Goal: Information Seeking & Learning: Find specific page/section

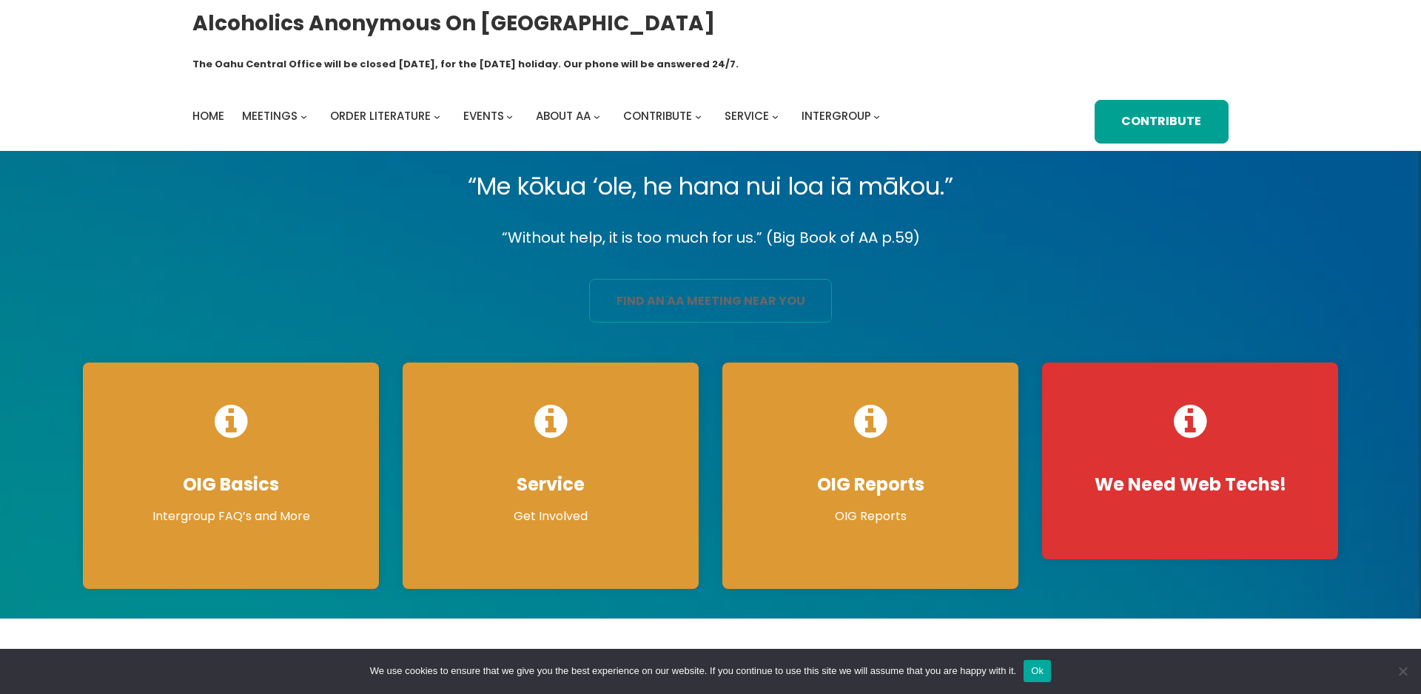
click at [696, 279] on link "find an aa meeting near you" at bounding box center [710, 301] width 243 height 44
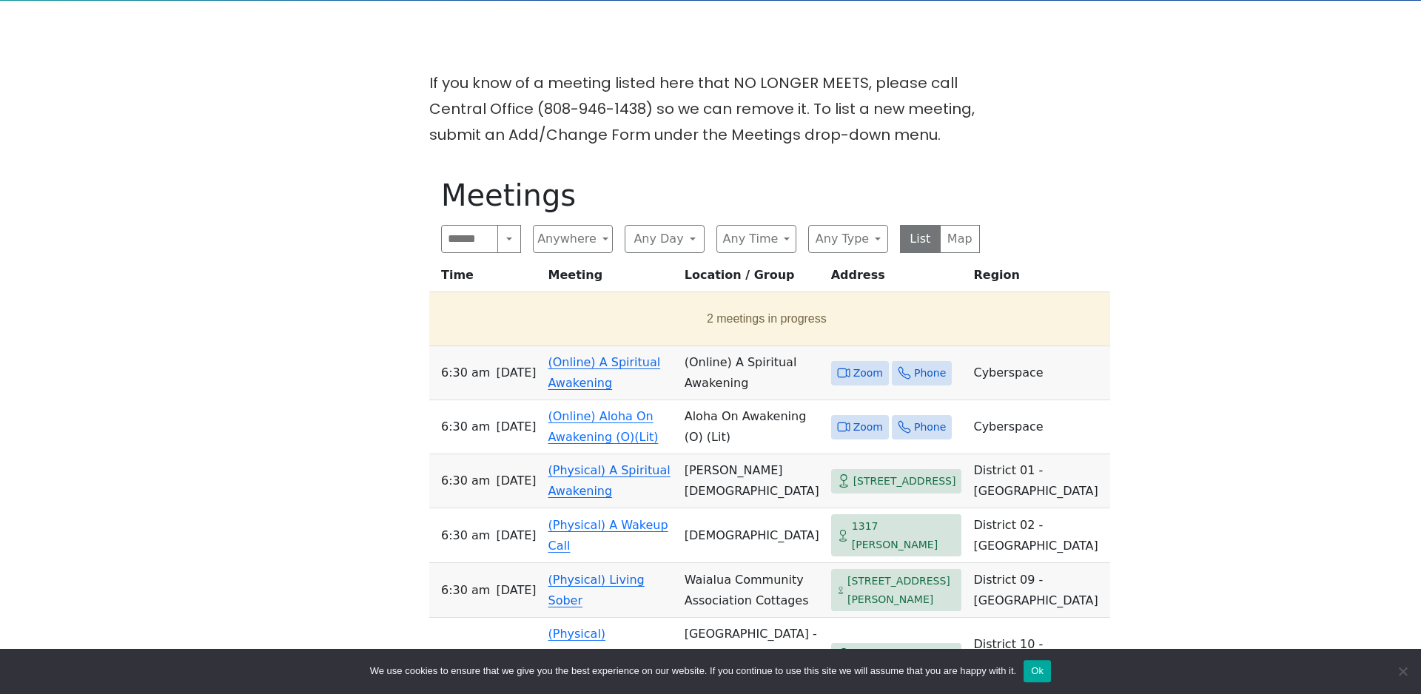
scroll to position [547, 0]
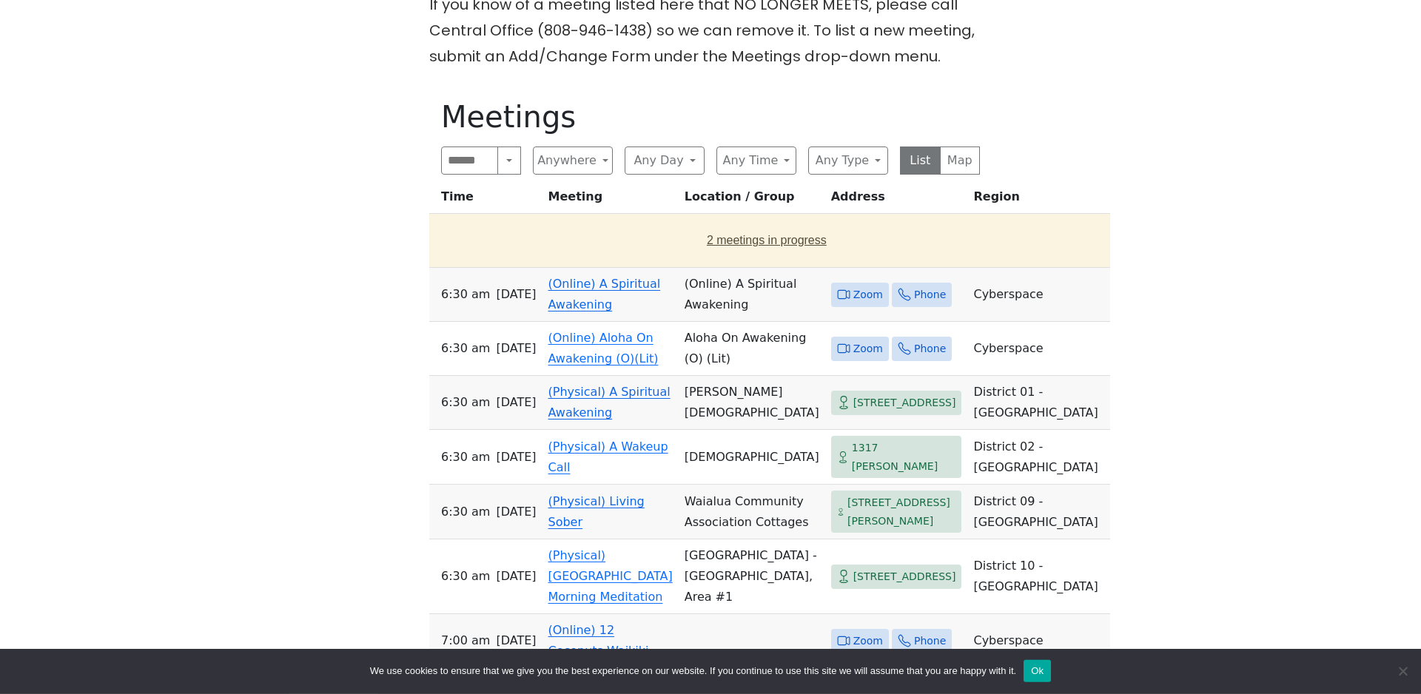
click at [699, 220] on button "2 meetings in progress" at bounding box center [766, 240] width 663 height 41
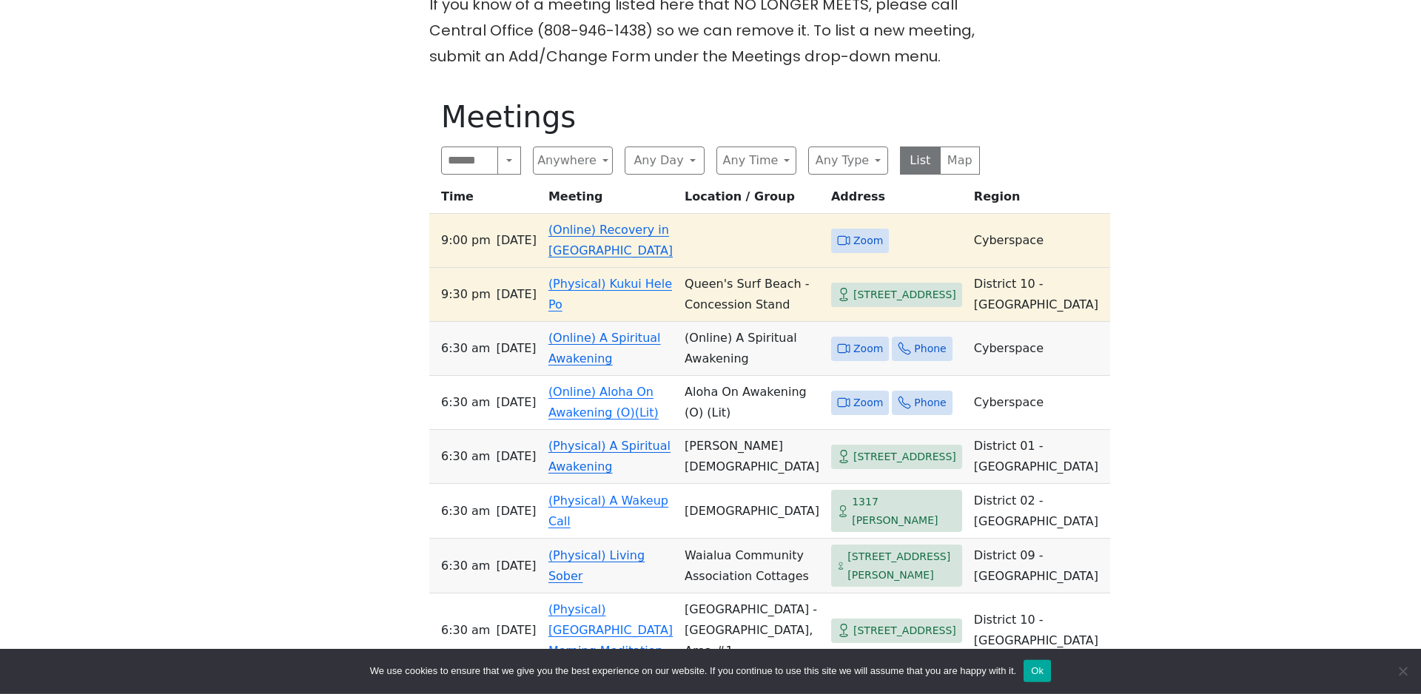
click at [582, 223] on link "(Online) Recovery in Da House" at bounding box center [610, 240] width 124 height 35
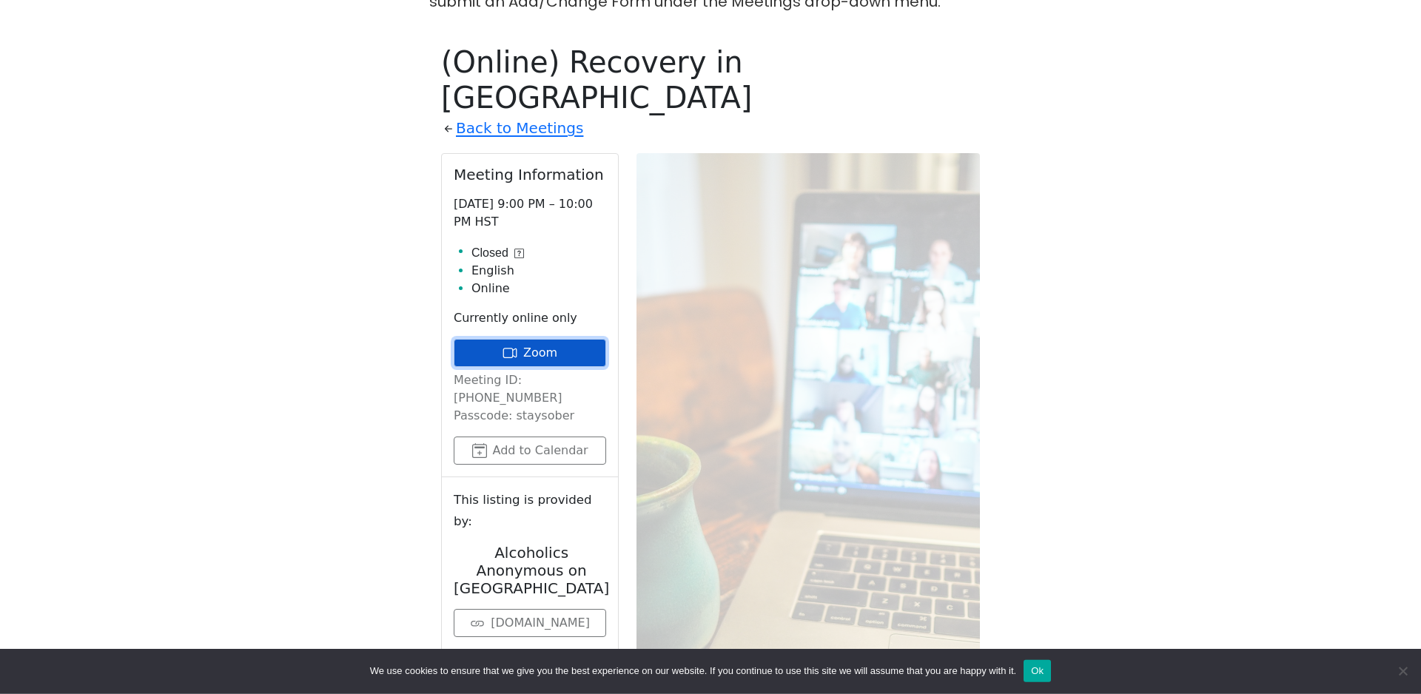
click at [538, 339] on link "Zoom" at bounding box center [530, 353] width 152 height 28
